Goal: Information Seeking & Learning: Learn about a topic

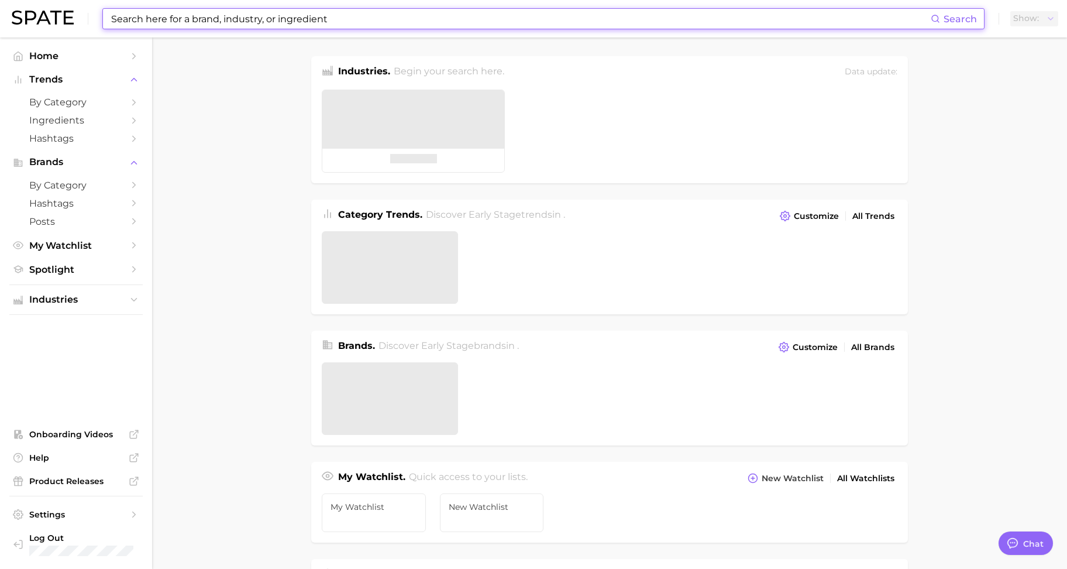
type textarea "x"
click at [291, 20] on input at bounding box center [520, 19] width 821 height 20
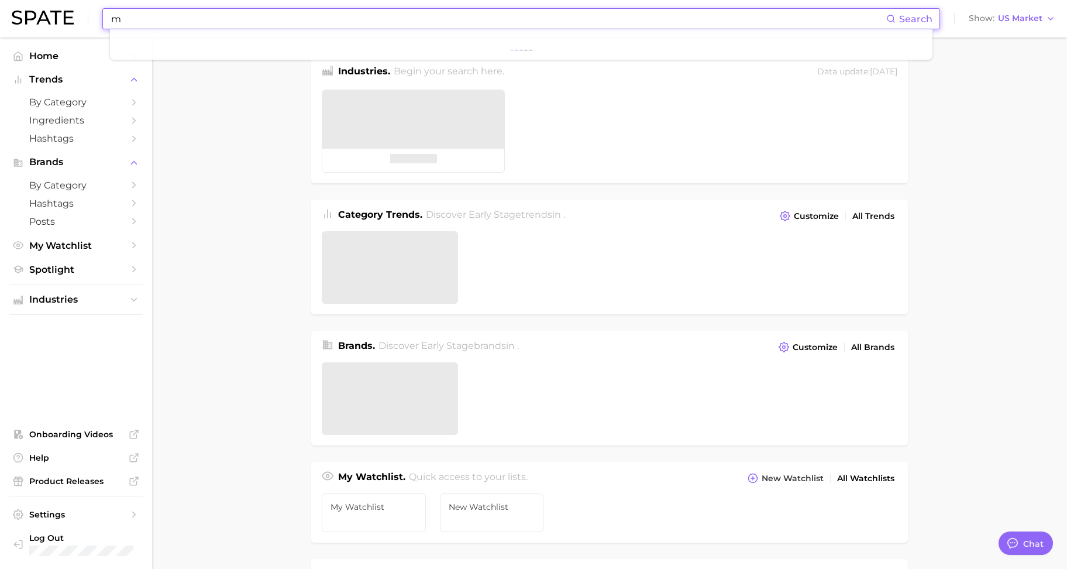
scroll to position [388, 0]
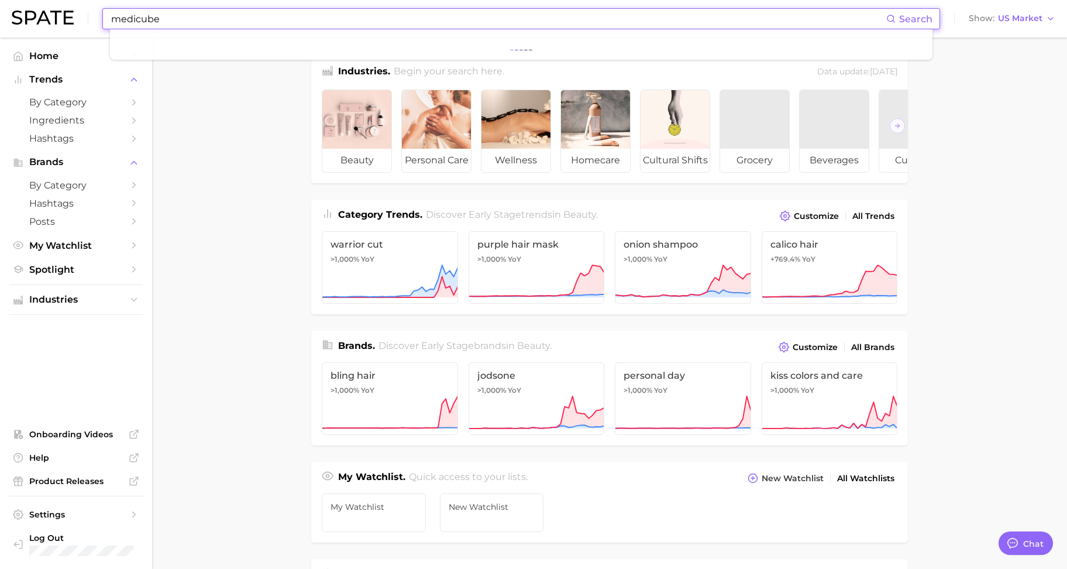
type input "medicube"
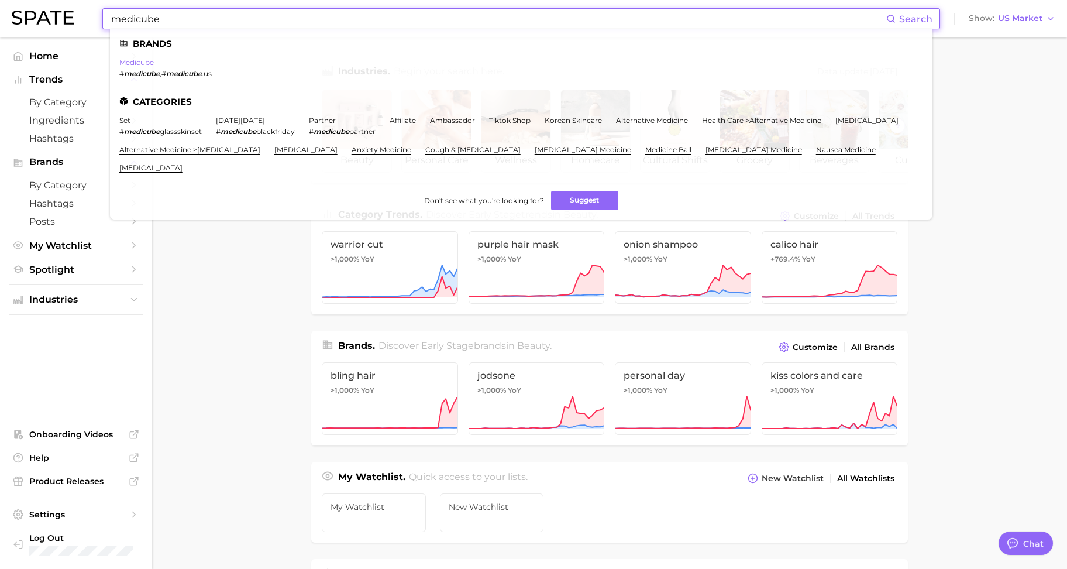
click at [144, 63] on link "medicube" at bounding box center [136, 62] width 35 height 9
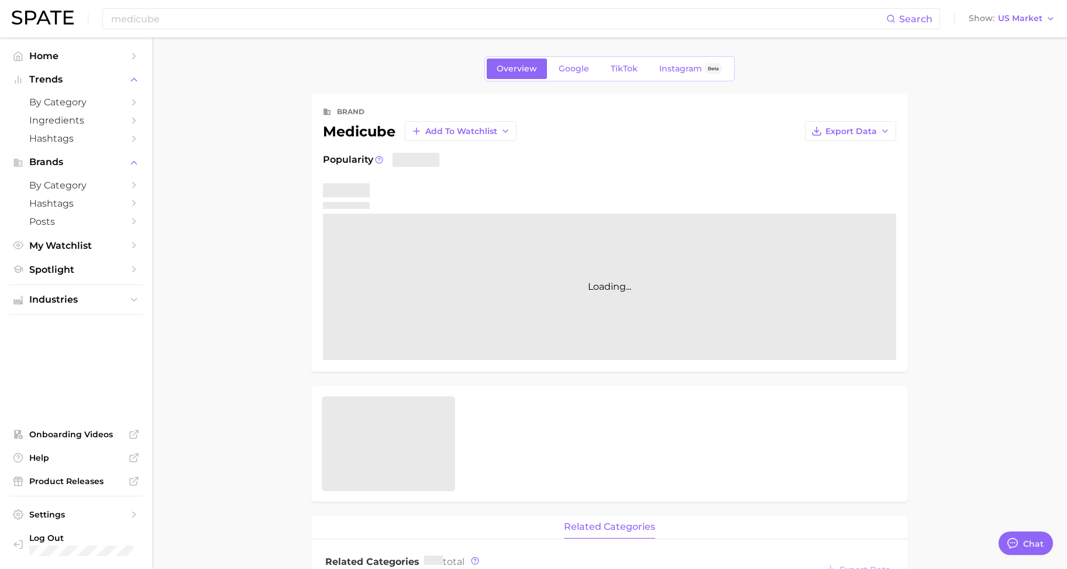
type textarea "x"
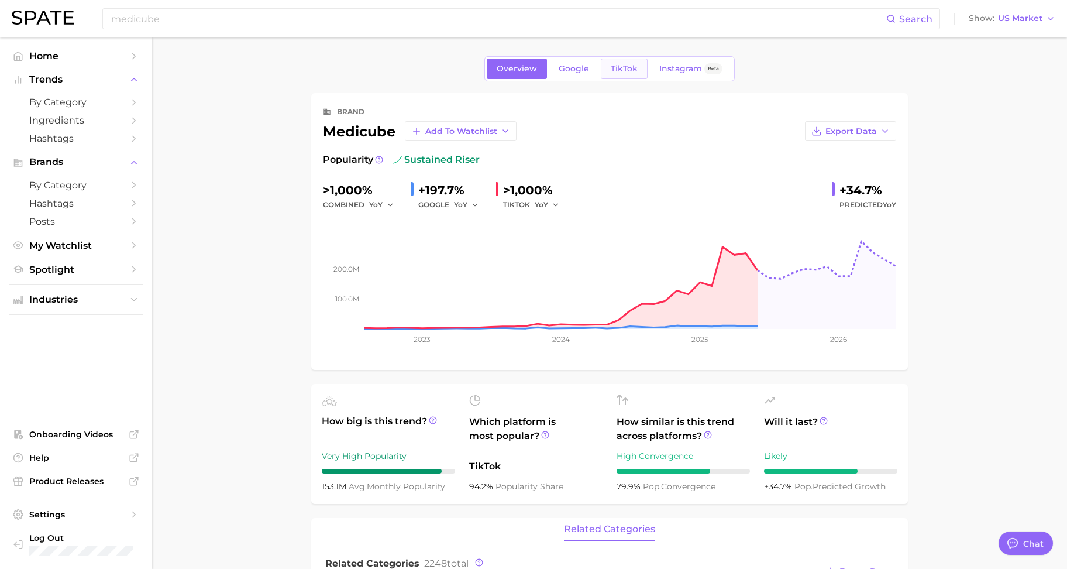
click at [614, 67] on span "TikTok" at bounding box center [624, 69] width 27 height 10
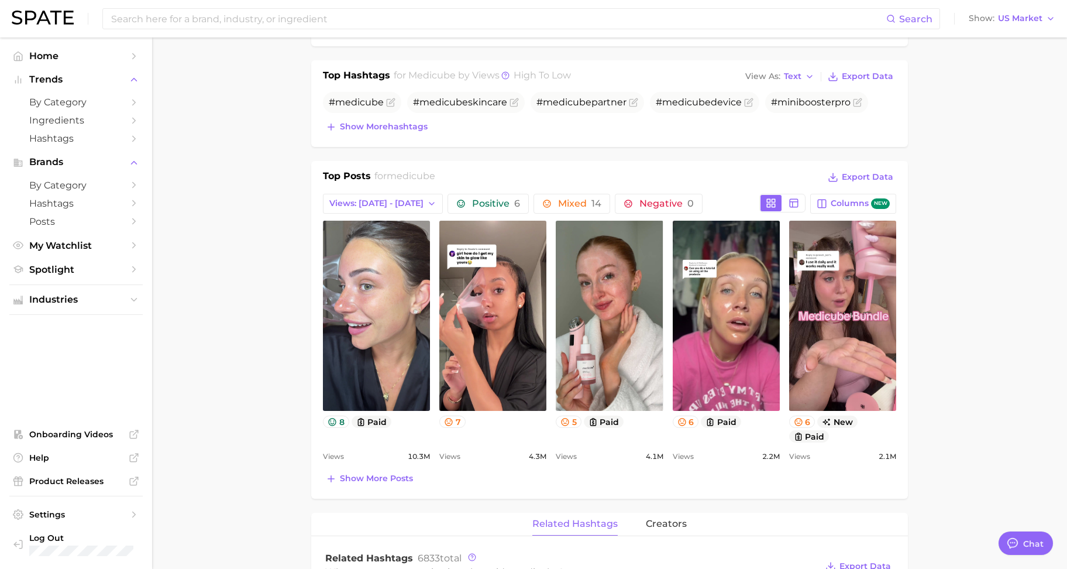
scroll to position [439, 0]
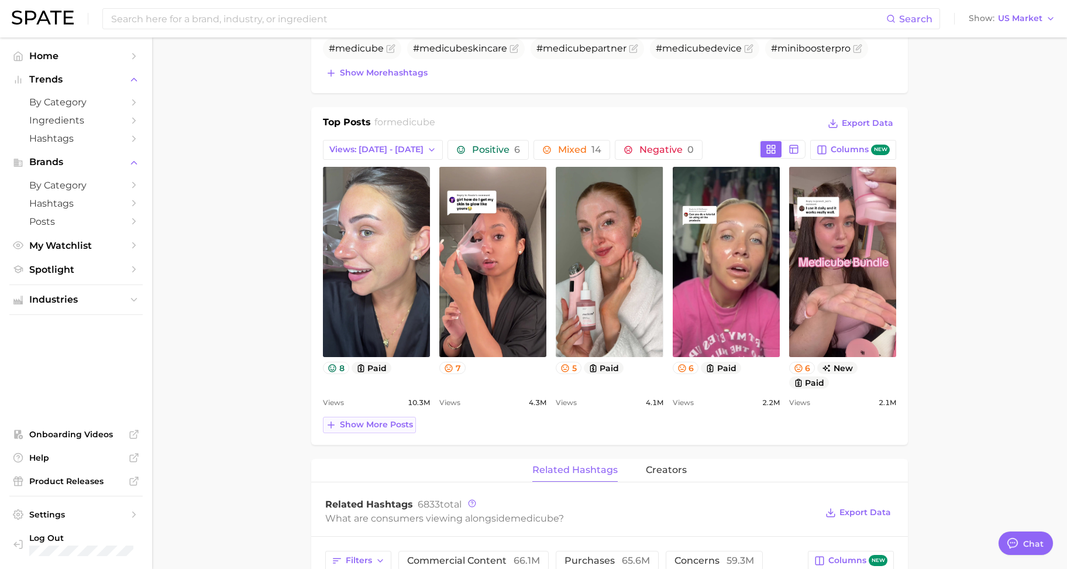
click at [402, 426] on span "Show more posts" at bounding box center [376, 424] width 73 height 10
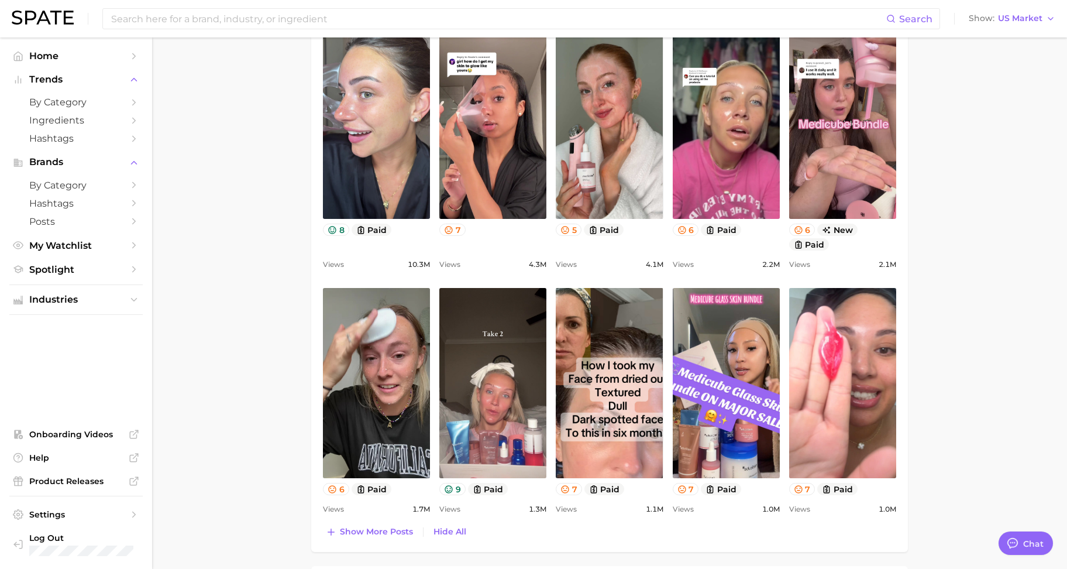
scroll to position [585, 0]
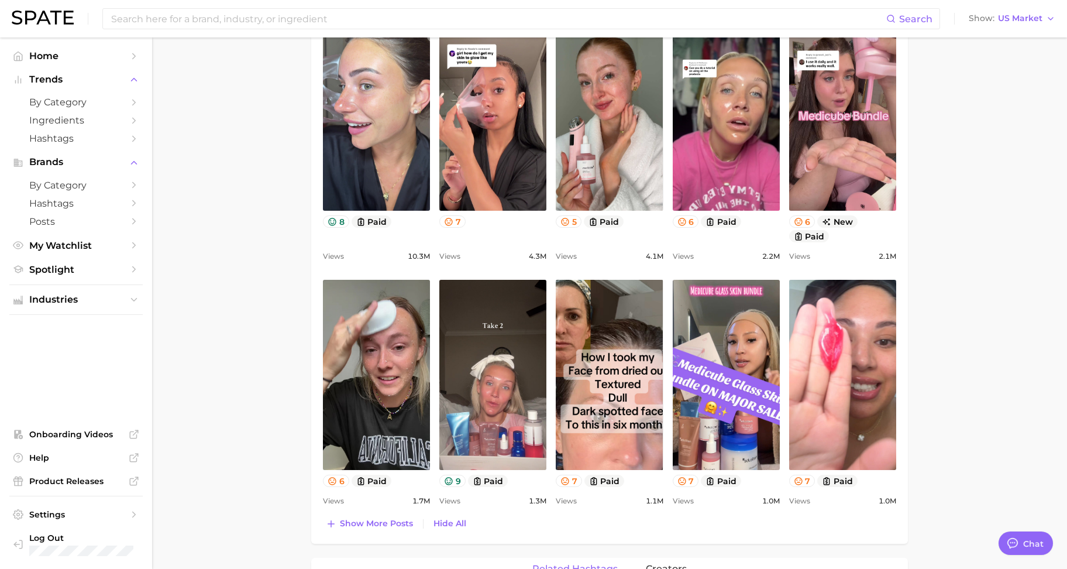
click at [960, 389] on main "Overview Google TikTok Instagram Beta brand medicube Add to Watchlist Export Da…" at bounding box center [609, 401] width 915 height 1896
click at [954, 210] on main "Overview Google TikTok Instagram Beta brand medicube Add to Watchlist Export Da…" at bounding box center [609, 401] width 915 height 1896
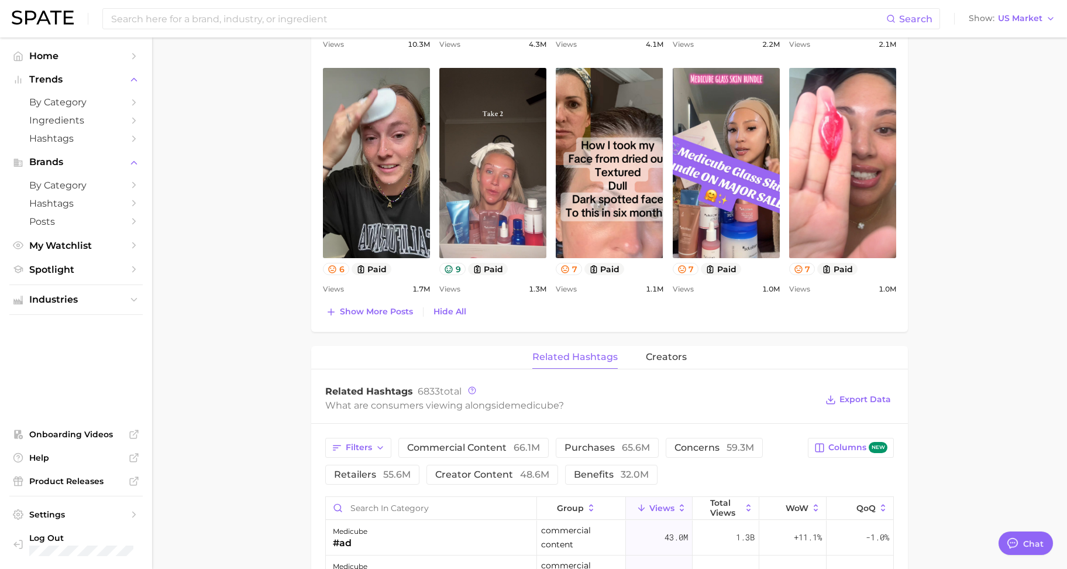
scroll to position [804, 0]
